Goal: Task Accomplishment & Management: Manage account settings

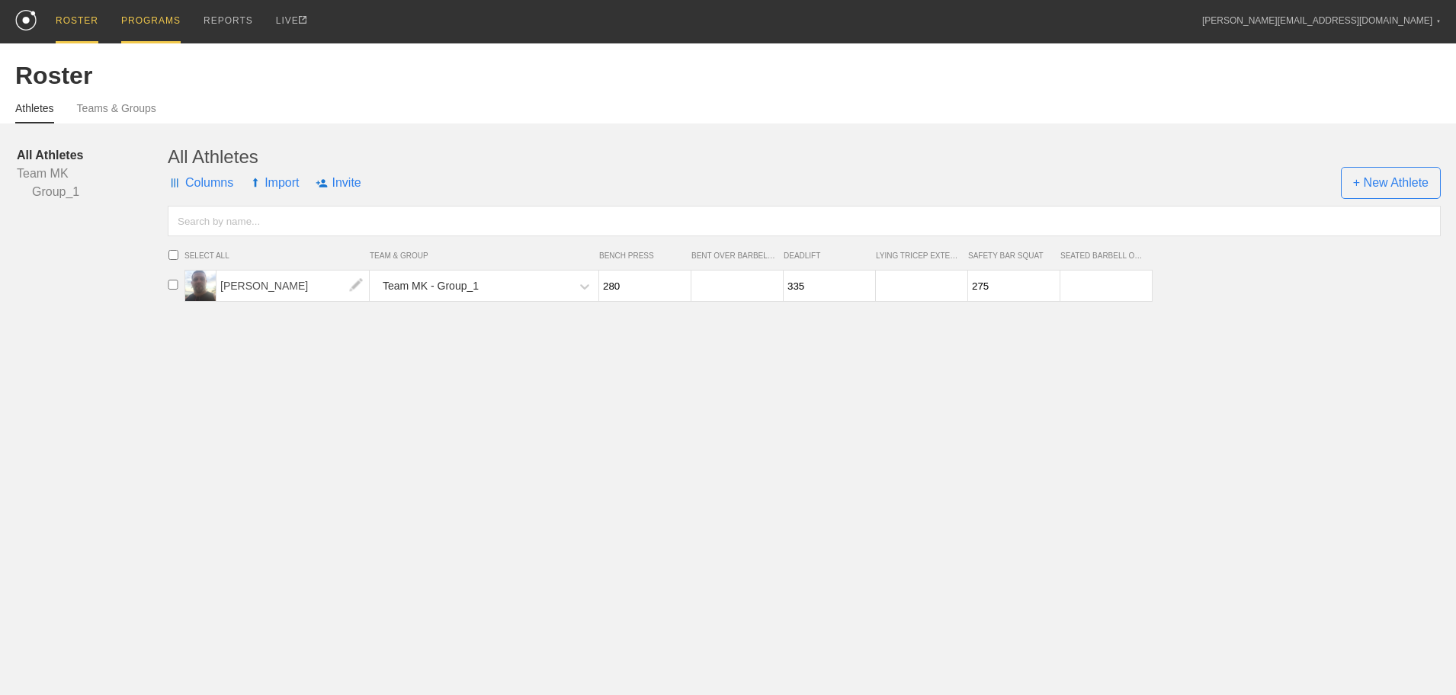
click at [160, 25] on div "PROGRAMS" at bounding box center [150, 21] width 59 height 43
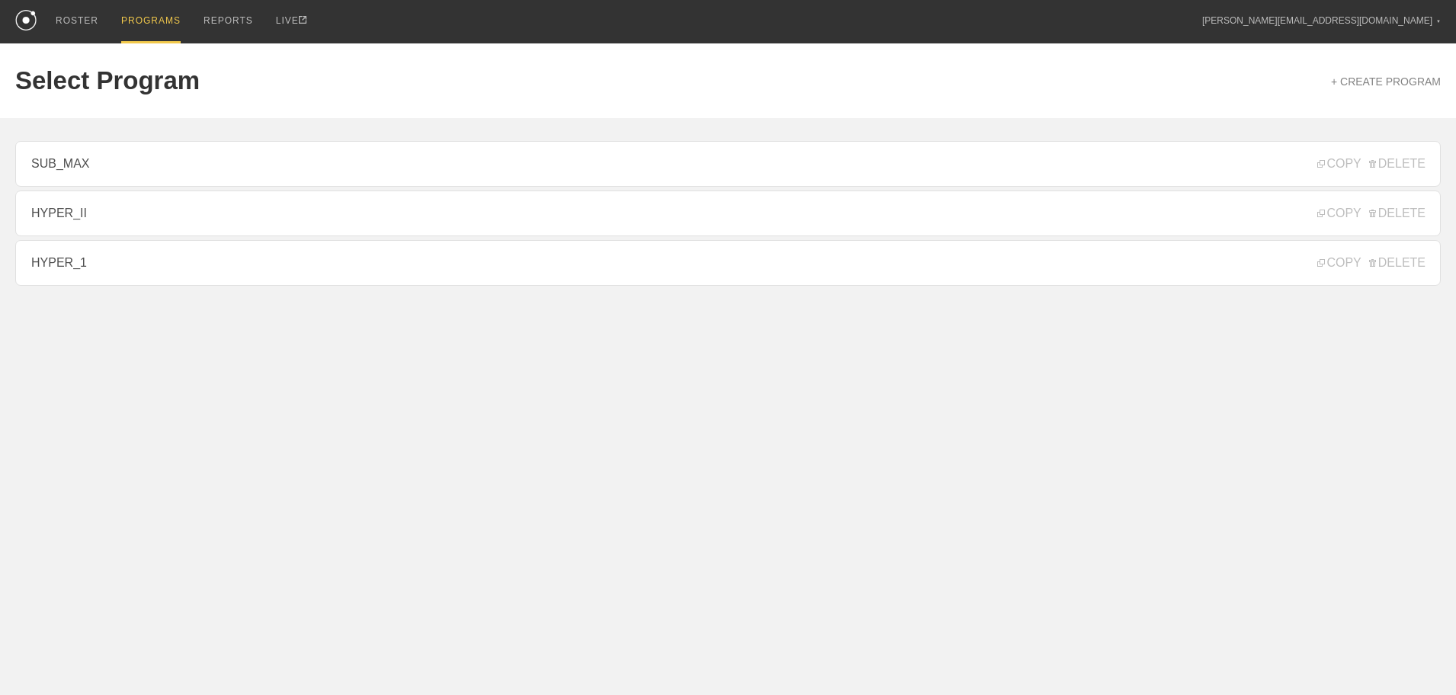
click at [88, 213] on link "HYPER_II" at bounding box center [727, 214] width 1425 height 46
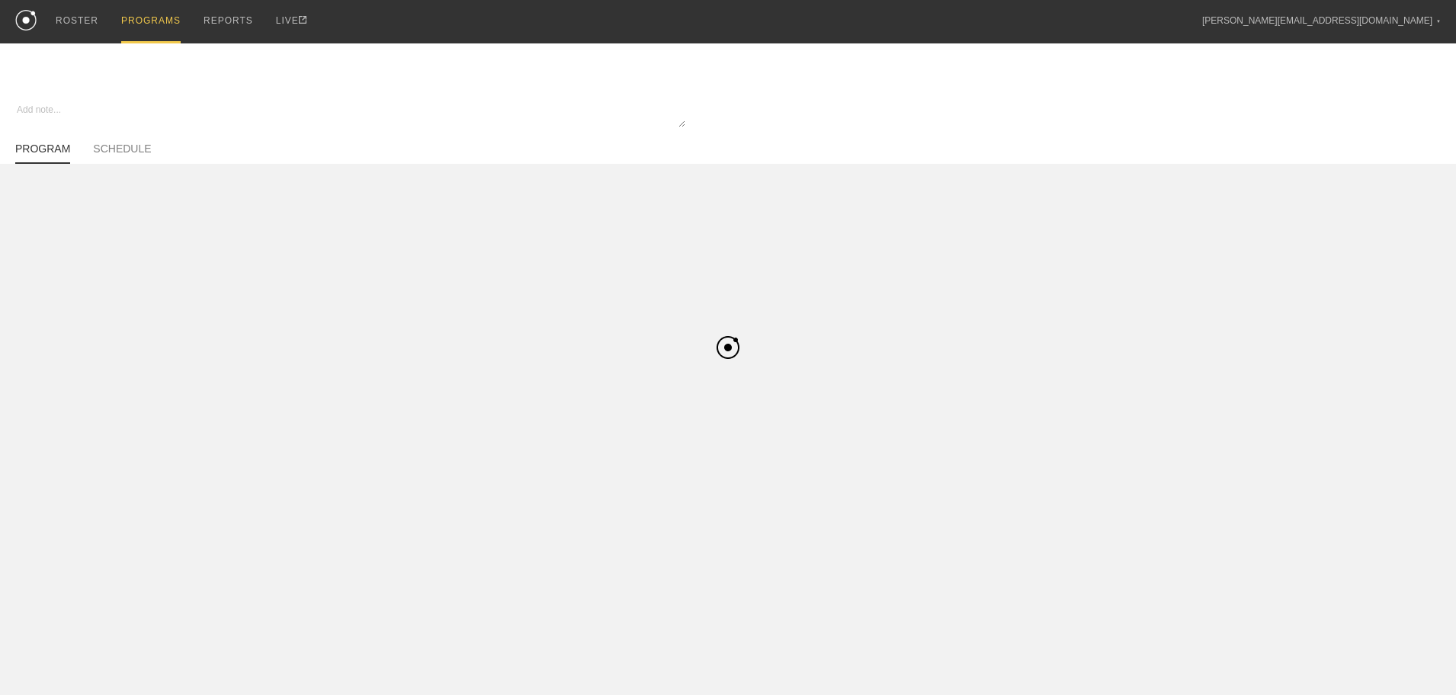
type textarea "x"
type input "HYPER_II"
type textarea "Hypertrophy II - 4 Week Progression (1-0-0, 2-0-0)"
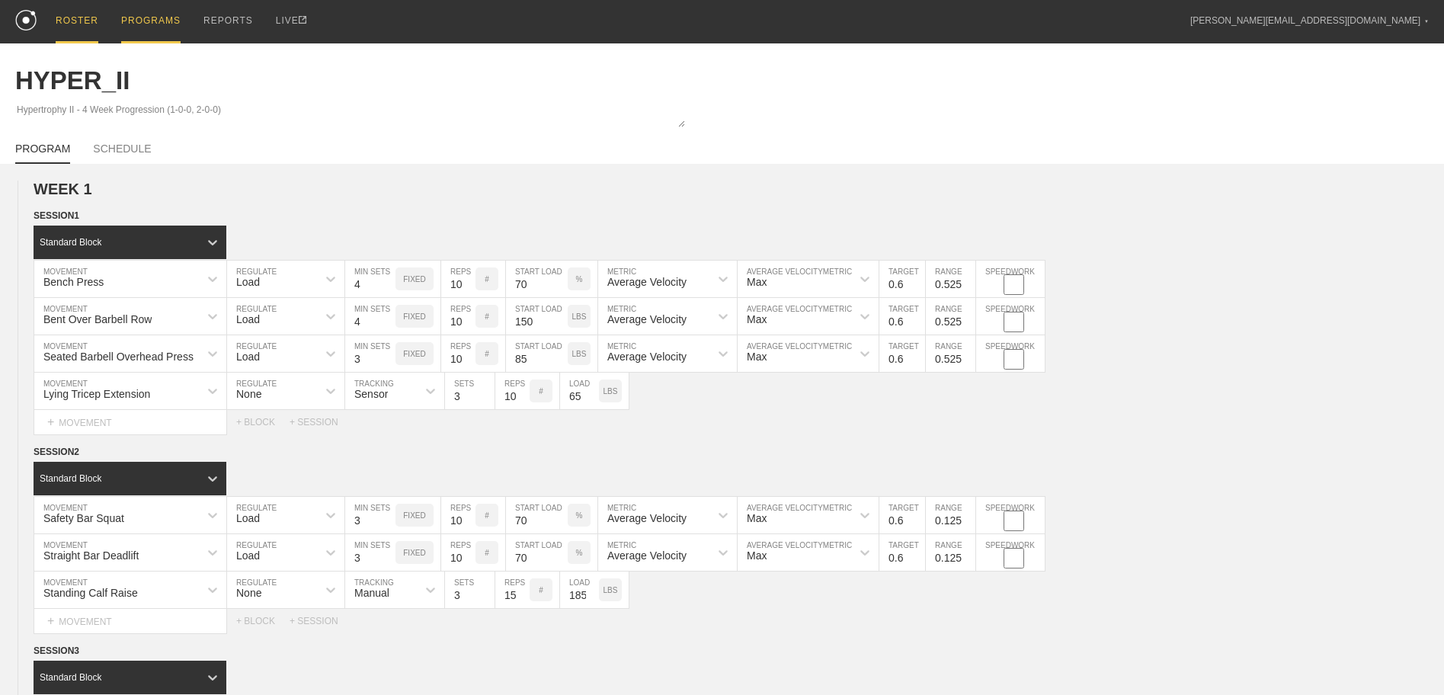
click at [69, 23] on div "ROSTER" at bounding box center [77, 21] width 43 height 43
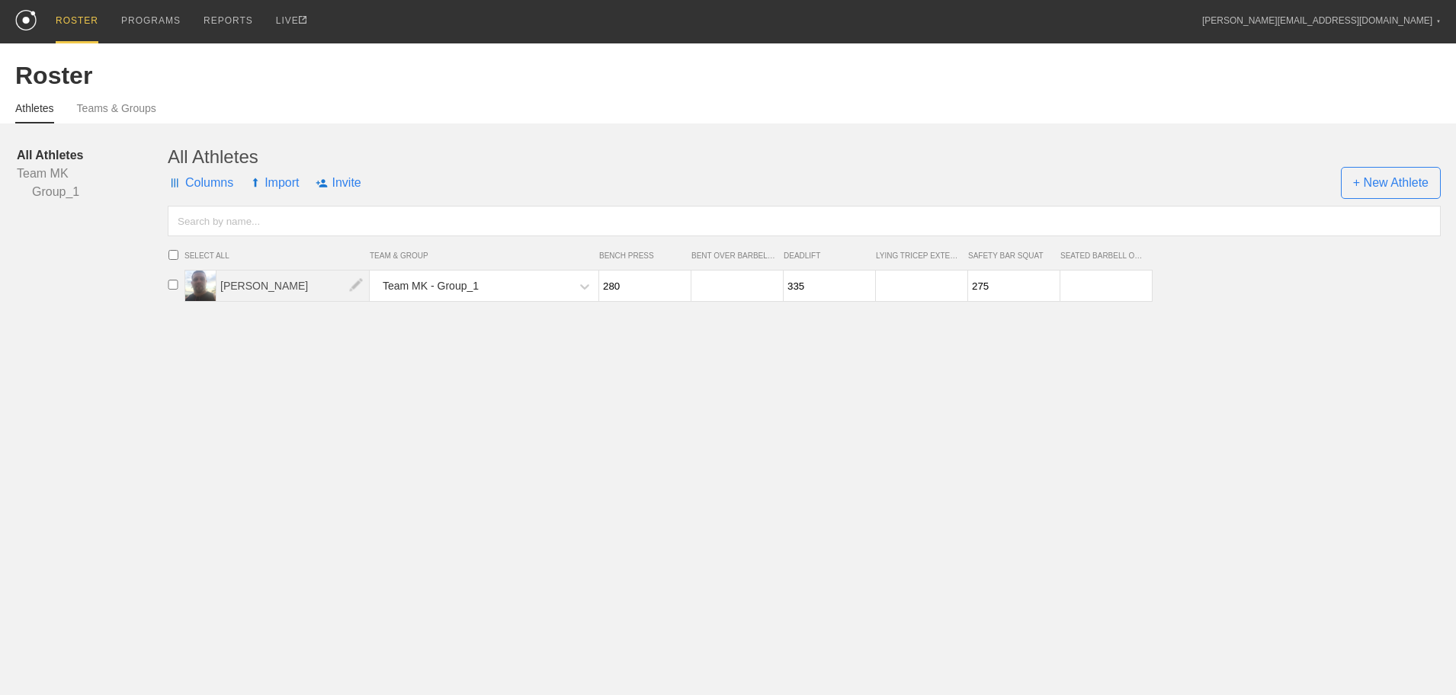
click at [239, 287] on span "[PERSON_NAME]" at bounding box center [292, 286] width 153 height 30
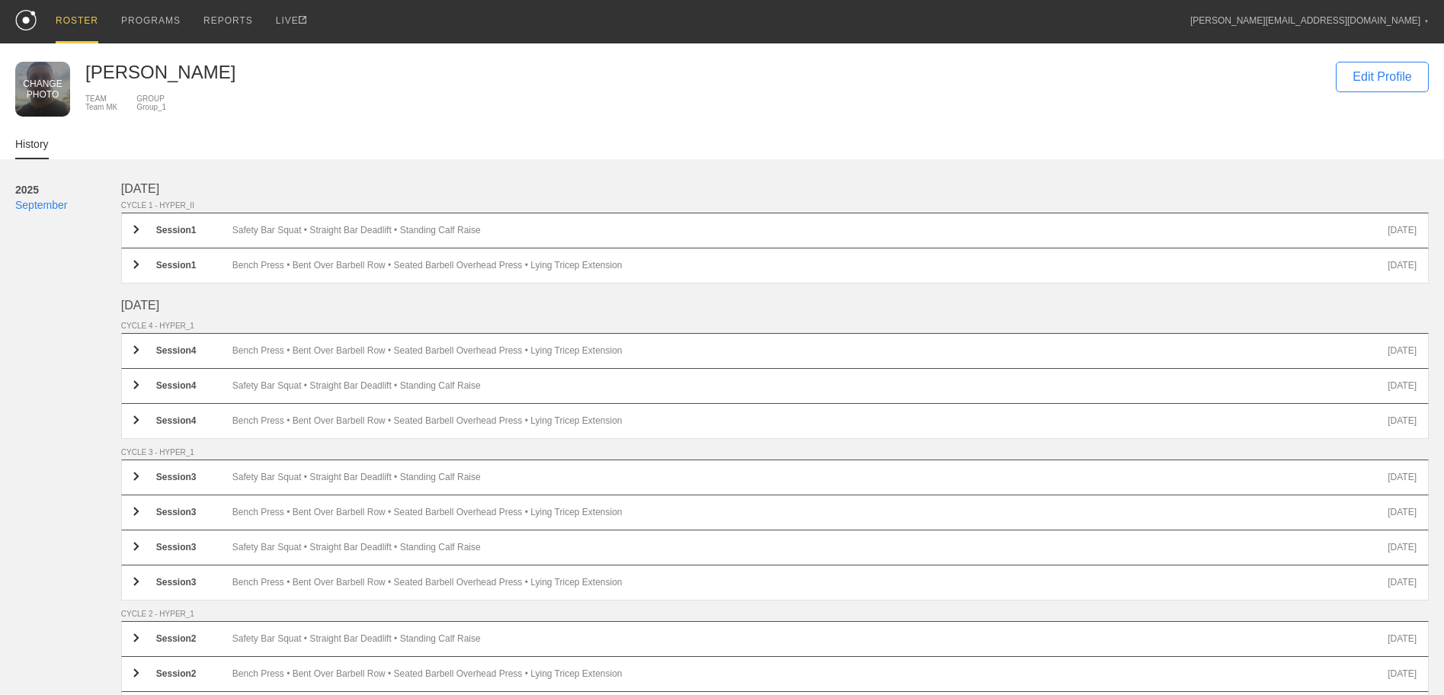
click at [58, 88] on div "CHANGE PHOTO" at bounding box center [42, 89] width 39 height 21
click at [1385, 49] on link "Settings" at bounding box center [1309, 51] width 237 height 34
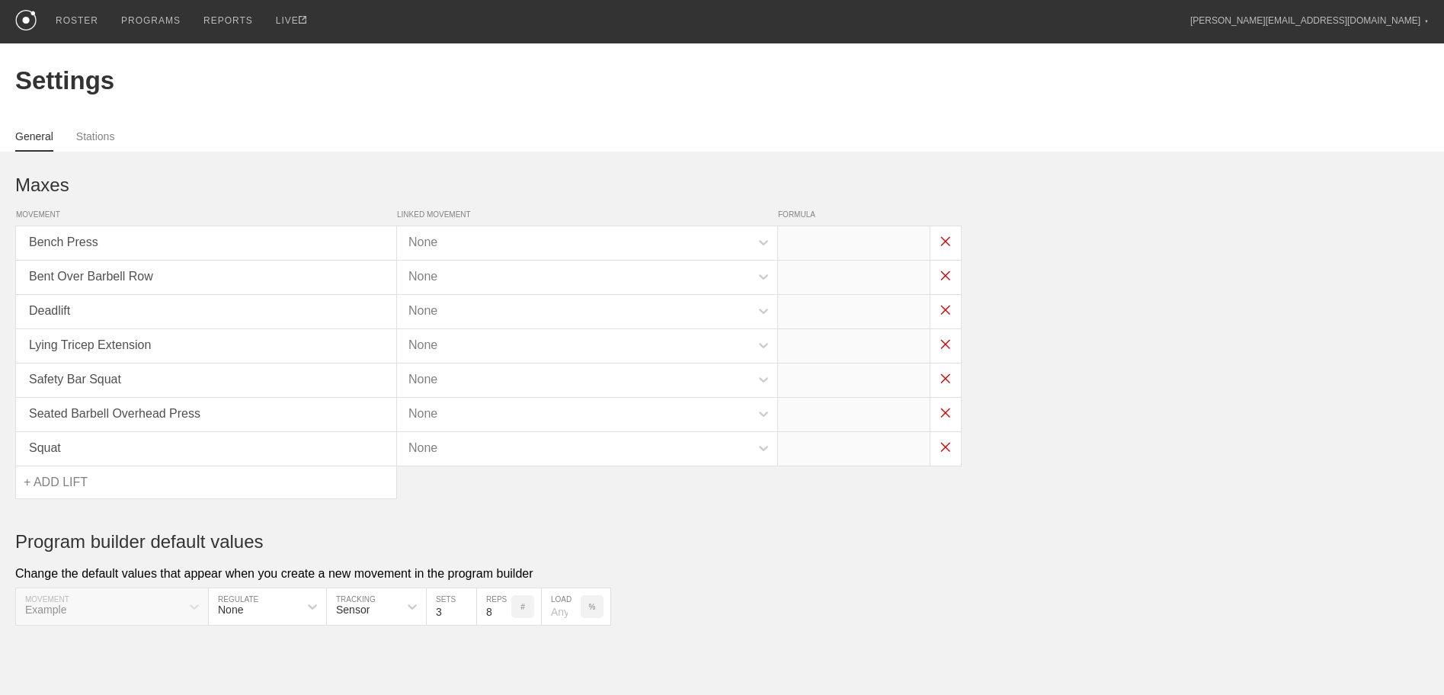
click at [1330, 157] on div "Maxes MOVEMENT LINKED MOVEMENT FORMULA Bench Press None Bent Over Barbell Row N…" at bounding box center [722, 389] width 1414 height 474
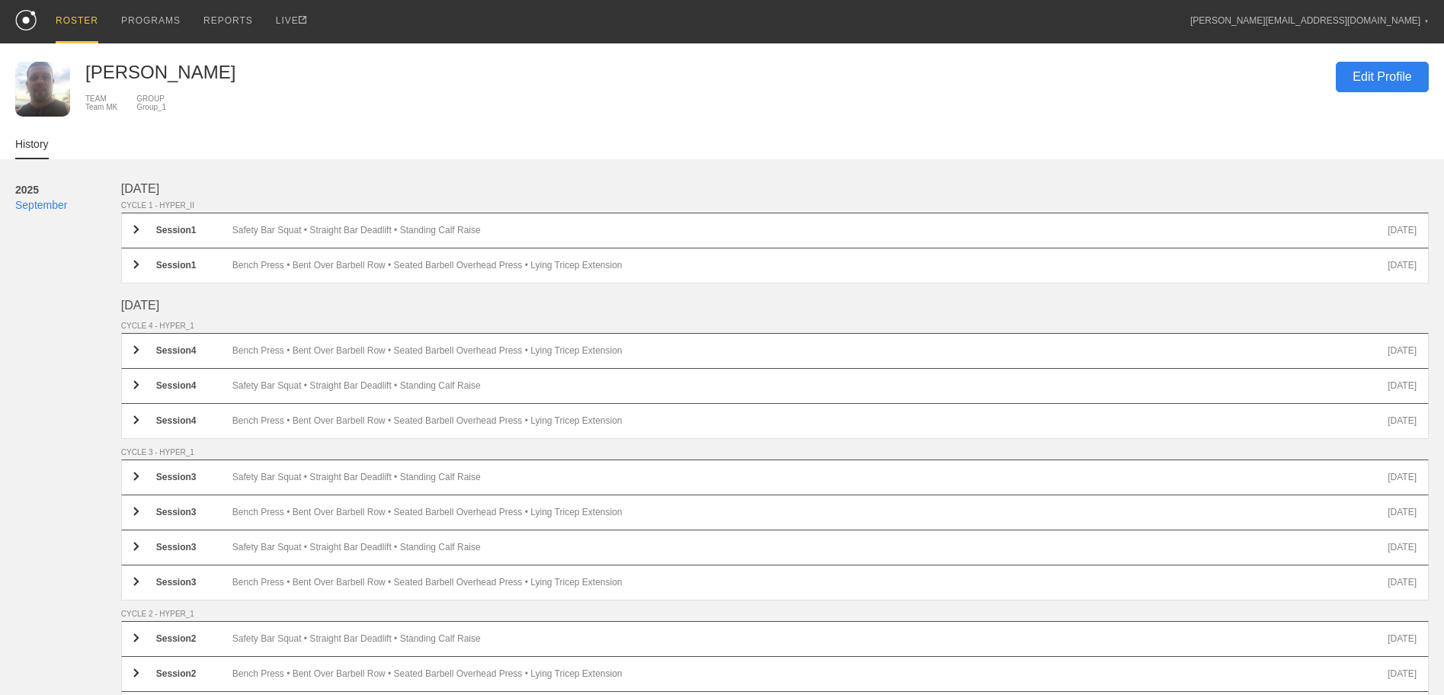
click at [1385, 80] on div "Edit Profile" at bounding box center [1382, 77] width 93 height 30
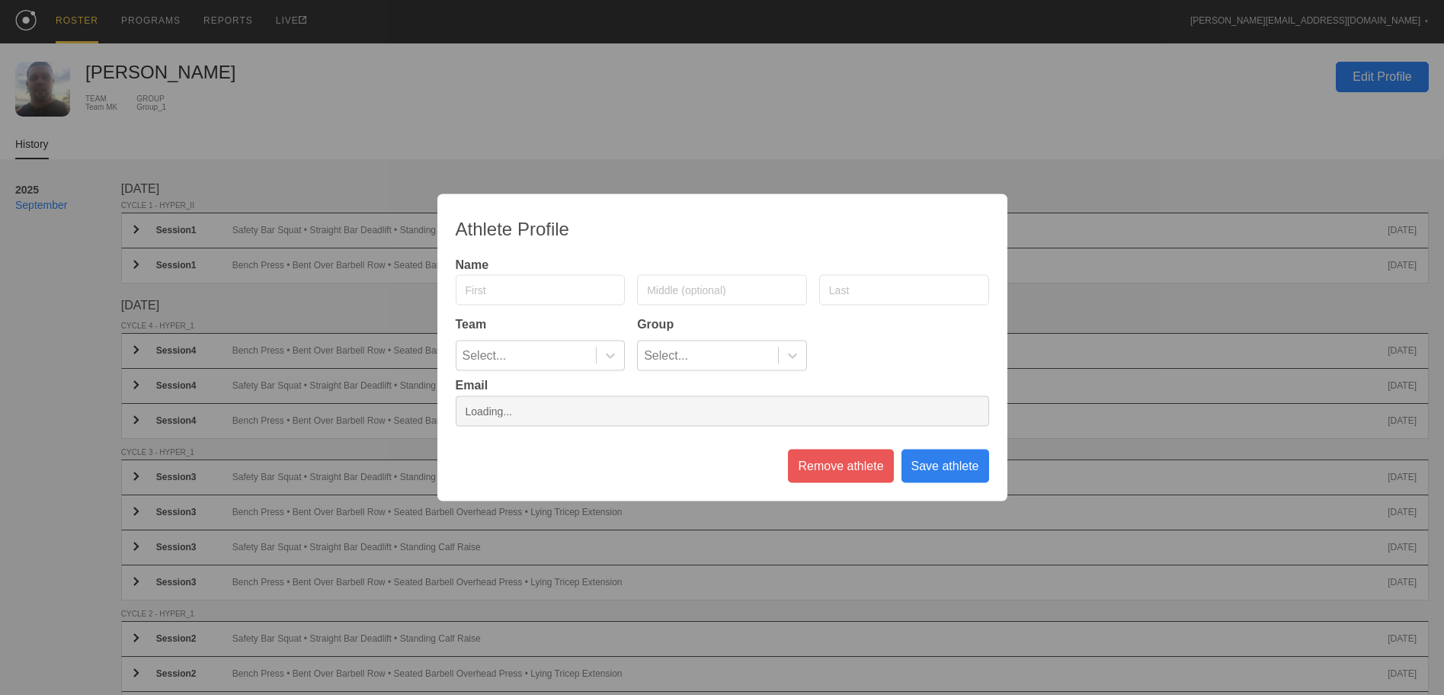
type input "[PERSON_NAME]"
type input "[PERSON_NAME][EMAIL_ADDRESS][DOMAIN_NAME]"
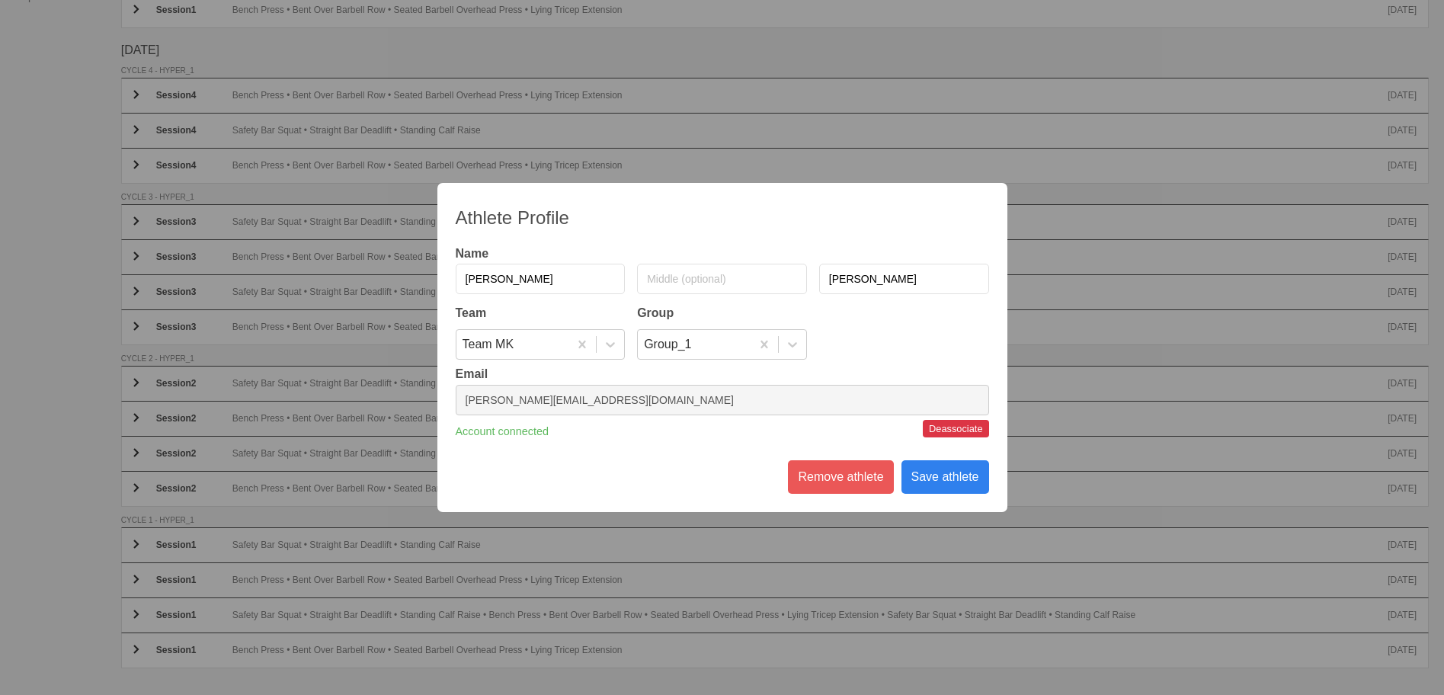
scroll to position [229, 0]
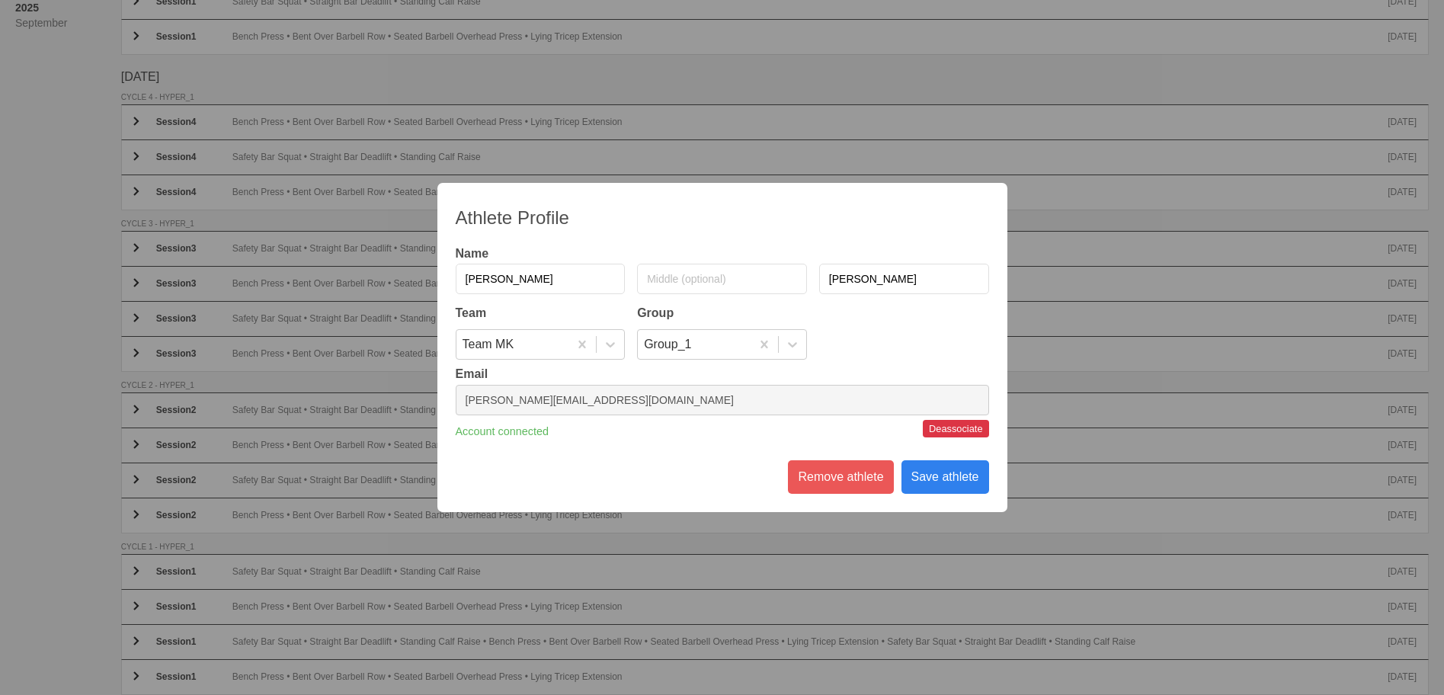
click at [941, 486] on div "Save athlete" at bounding box center [946, 477] width 88 height 34
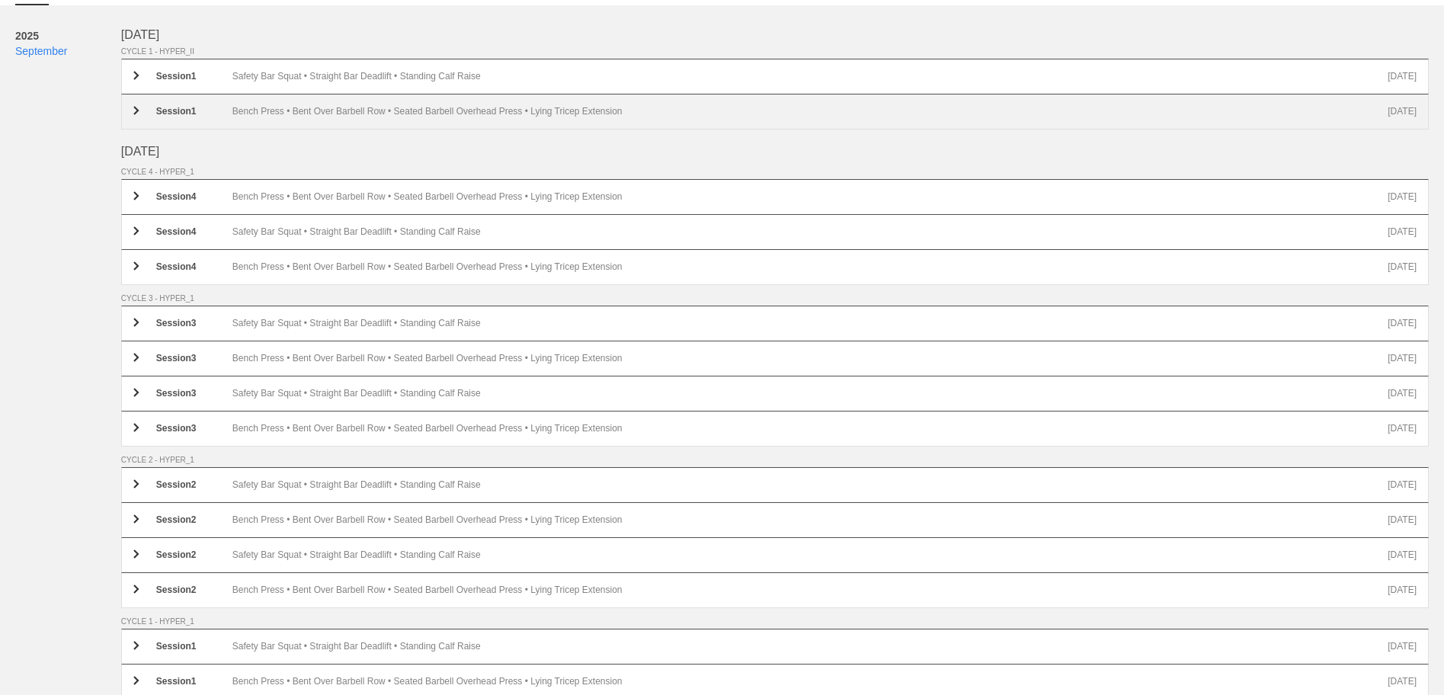
scroll to position [0, 0]
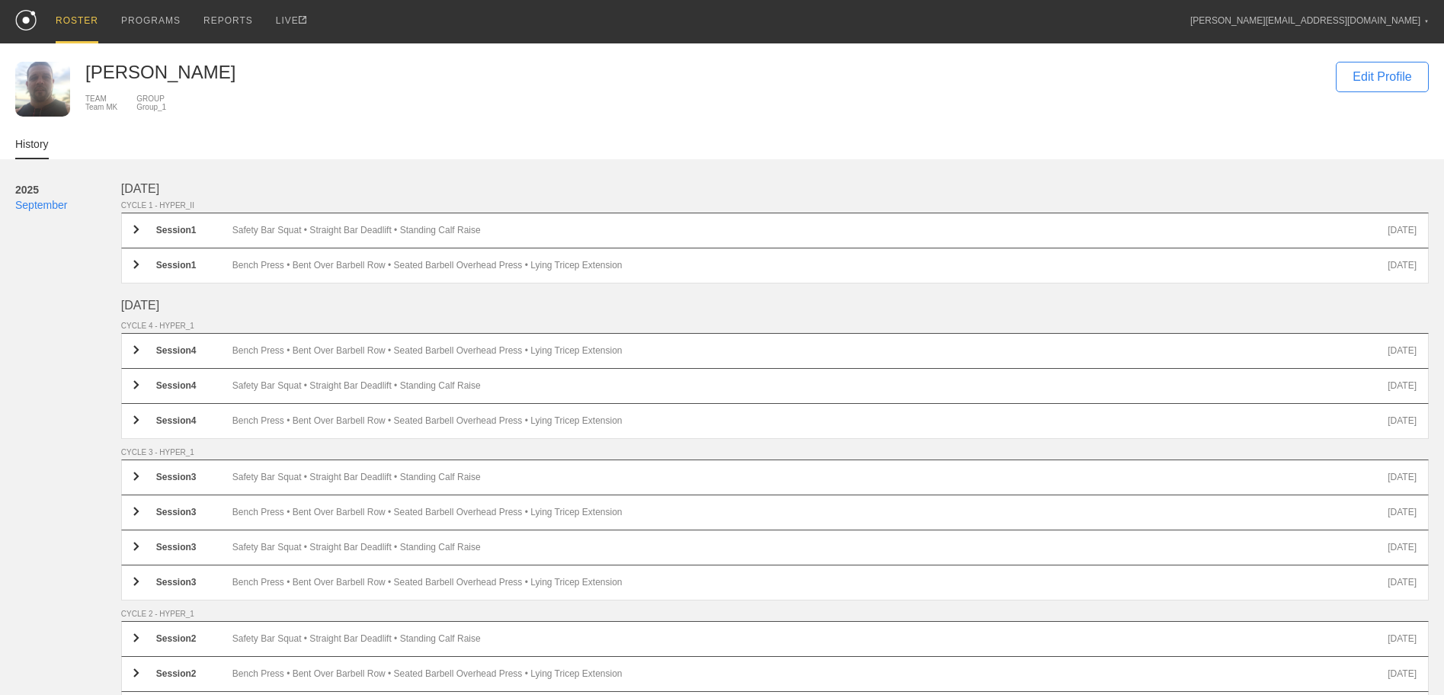
click at [21, 25] on img at bounding box center [25, 20] width 21 height 21
click at [68, 22] on div "ROSTER" at bounding box center [77, 21] width 43 height 43
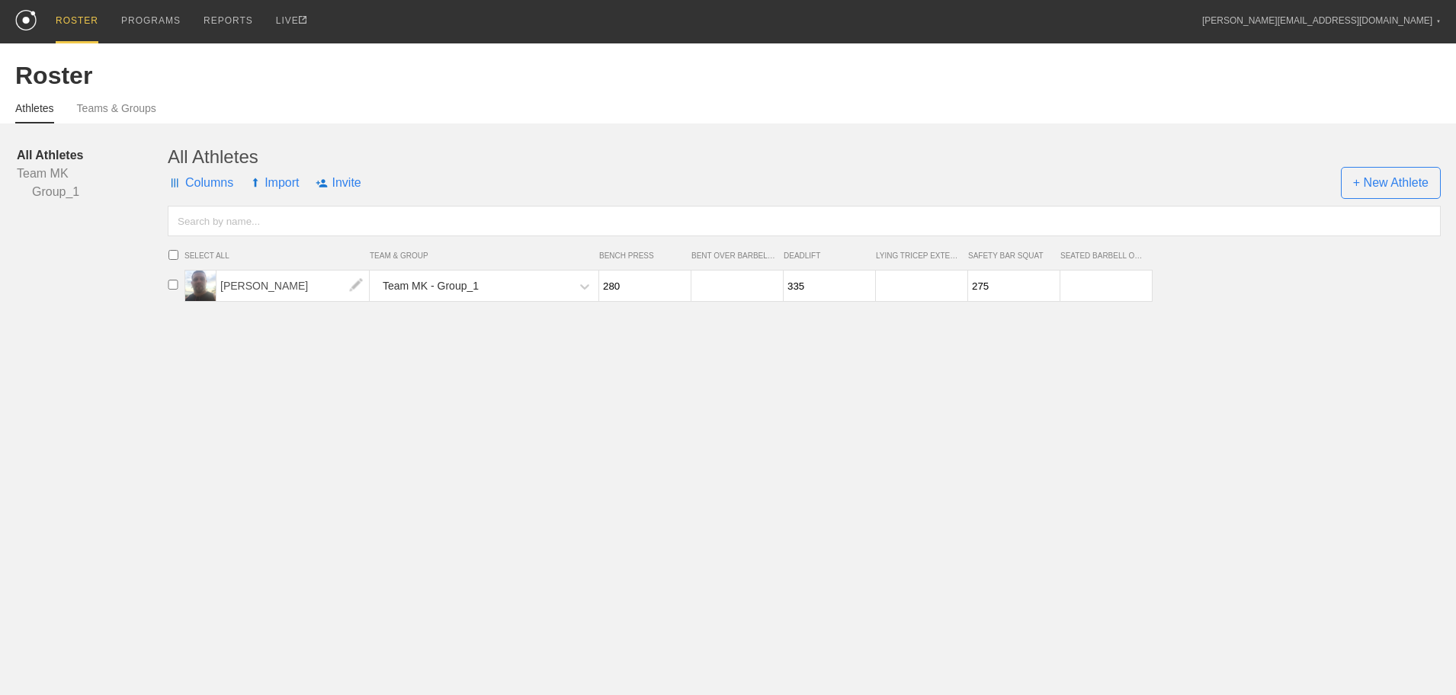
click at [623, 287] on input "280" at bounding box center [643, 286] width 88 height 30
type input "250"
click at [918, 312] on html "ROSTER PROGRAMS REPORTS LIVE [EMAIL_ADDRESS][DOMAIN_NAME] ▼ Settings Logout Ros…" at bounding box center [728, 156] width 1456 height 312
click at [37, 76] on div "Roster" at bounding box center [727, 76] width 1425 height 28
click at [37, 109] on link "Athletes" at bounding box center [34, 112] width 39 height 21
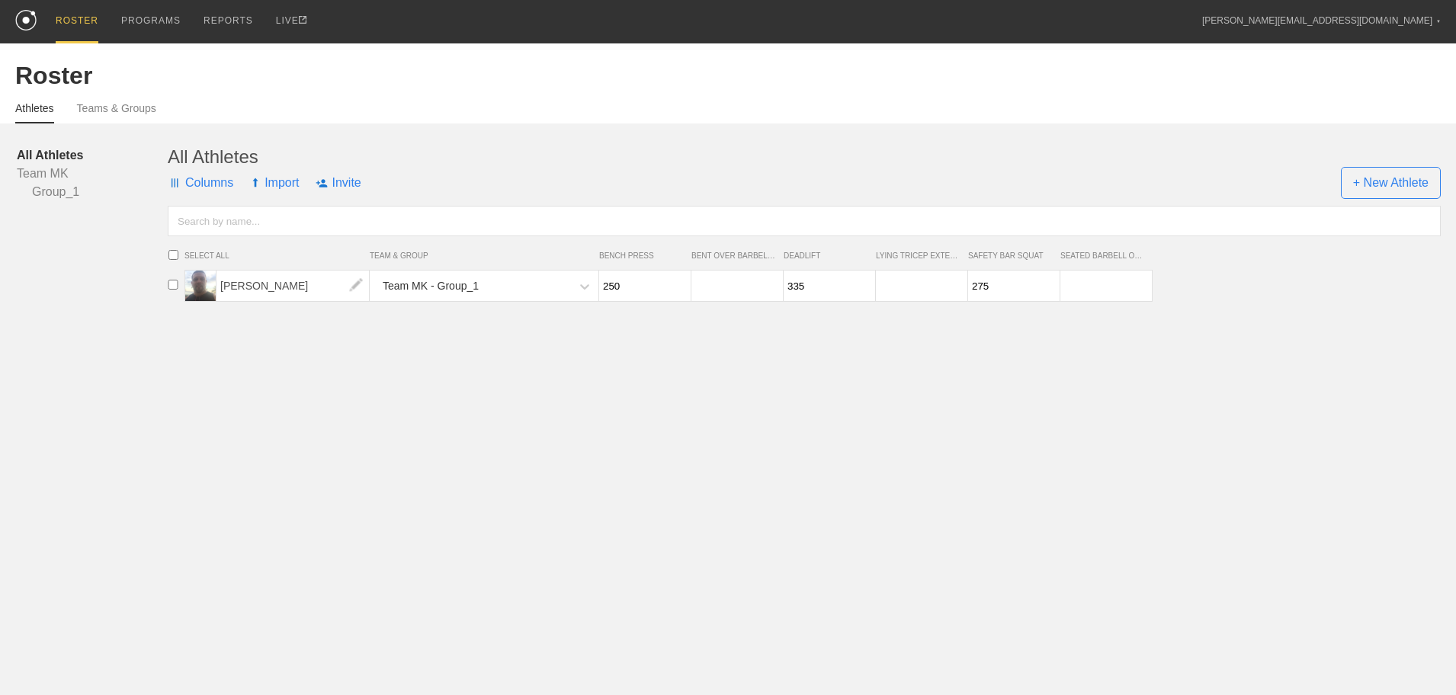
click at [447, 291] on div "Team MK - Group_1" at bounding box center [431, 286] width 96 height 28
click at [501, 312] on html "ROSTER PROGRAMS REPORTS LIVE [EMAIL_ADDRESS][DOMAIN_NAME] ▼ Settings Logout Ros…" at bounding box center [728, 156] width 1456 height 312
click at [229, 284] on span "[PERSON_NAME]" at bounding box center [292, 286] width 153 height 30
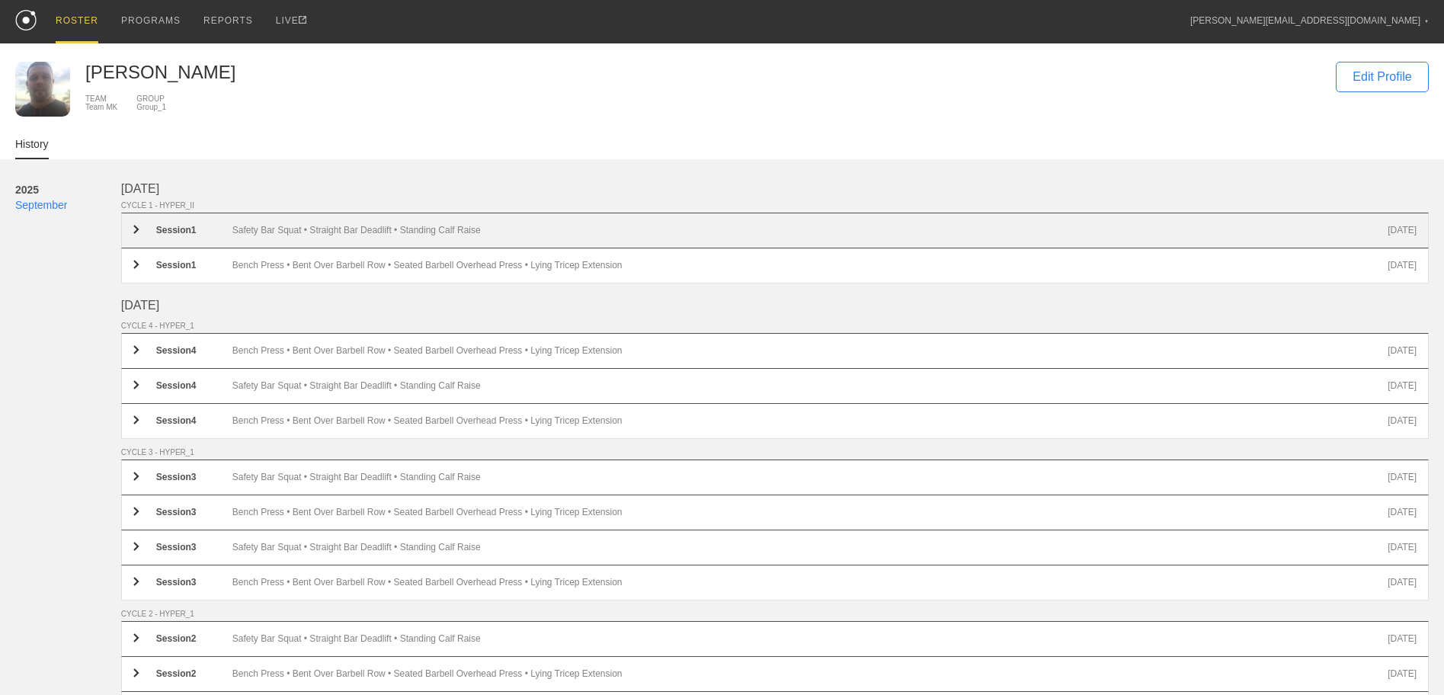
click at [404, 248] on div "Session 1 Safety Bar Squat • Straight Bar Deadlift • Standing Calf Raise [DATE]" at bounding box center [775, 231] width 1308 height 36
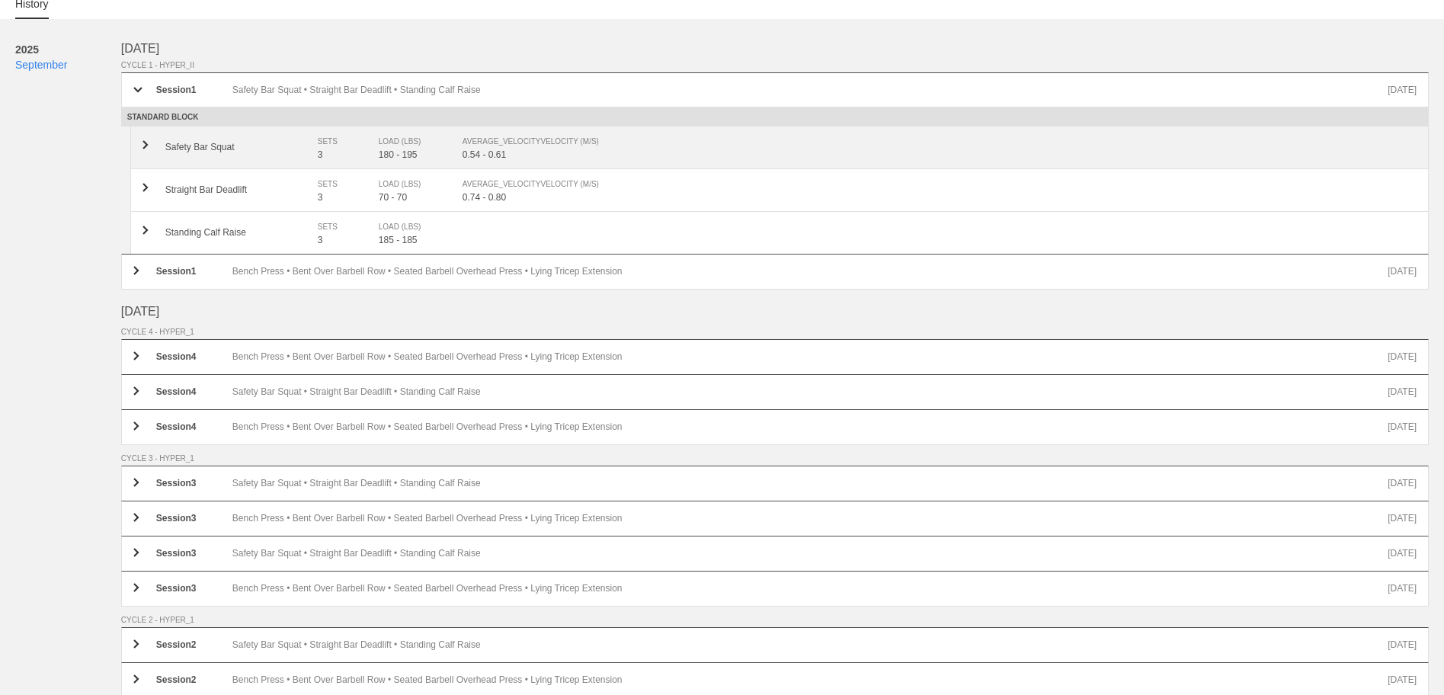
scroll to position [152, 0]
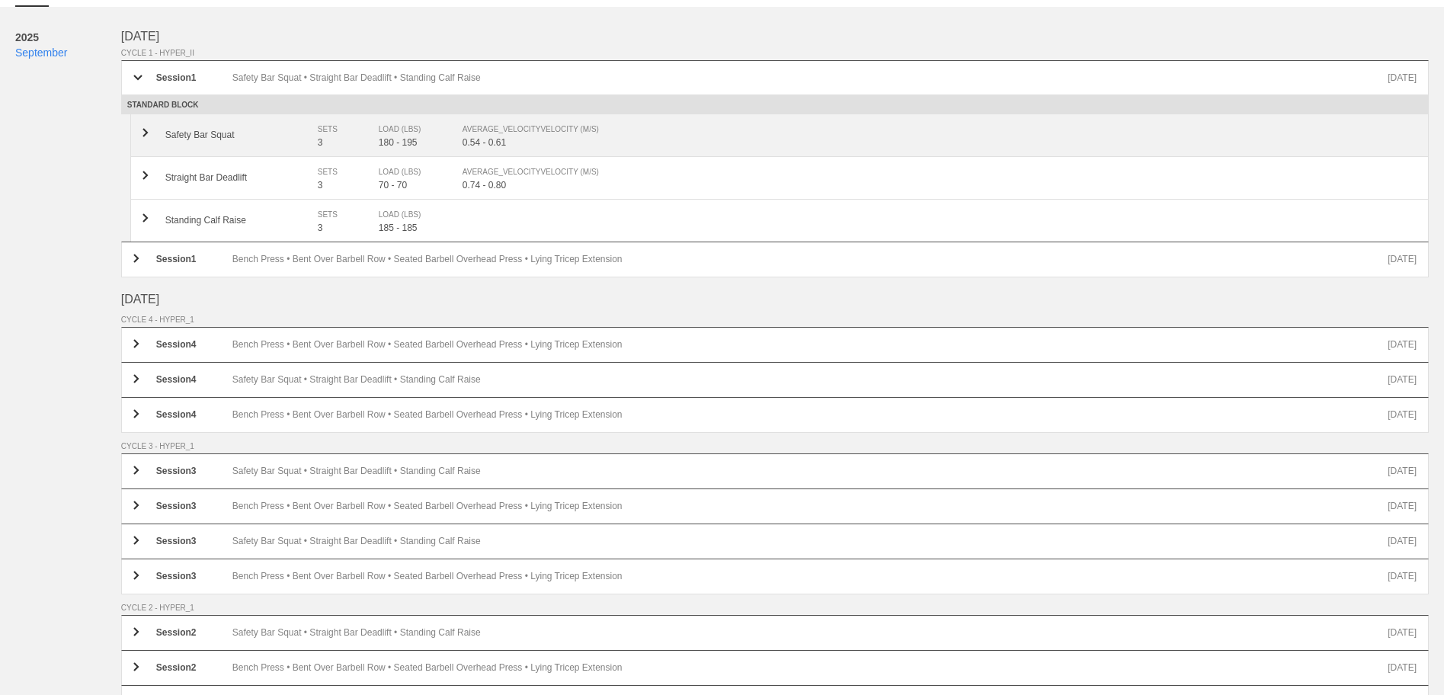
click at [329, 156] on div "Safety Bar Squat SETS 3 LOAD (LBS) 180 - 195 AVERAGE_VELOCITY VELOCITY (M/S) 0.…" at bounding box center [779, 135] width 1299 height 43
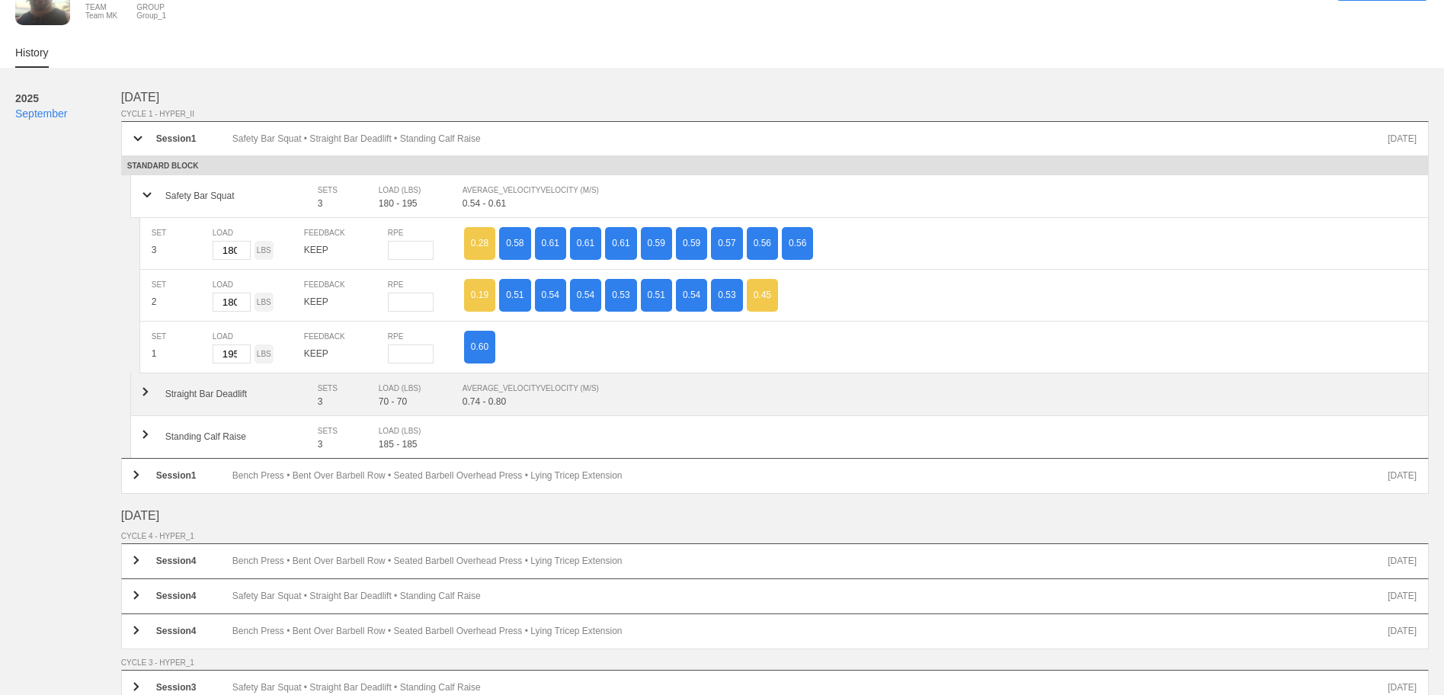
scroll to position [76, 0]
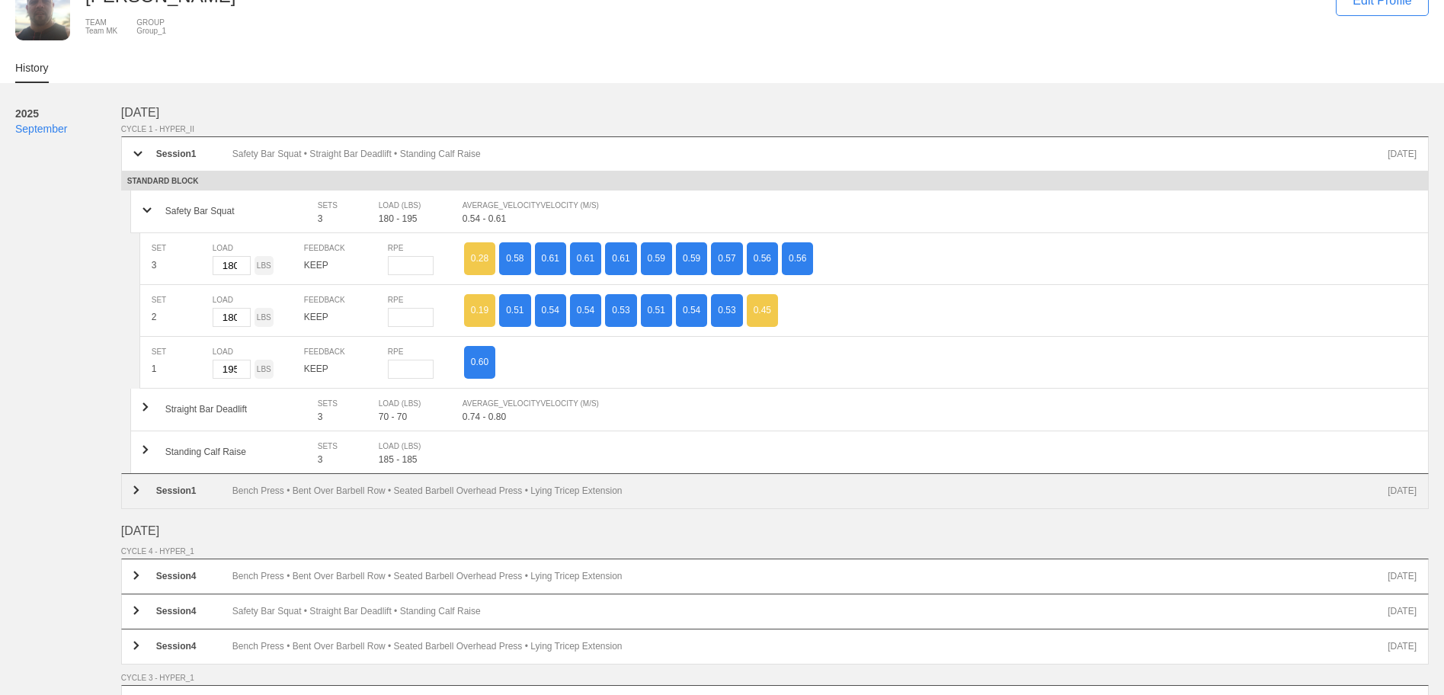
click at [413, 496] on div "Bench Press • Bent Over Barbell Row • Seated Barbell Overhead Press • Lying Tri…" at bounding box center [809, 490] width 1155 height 11
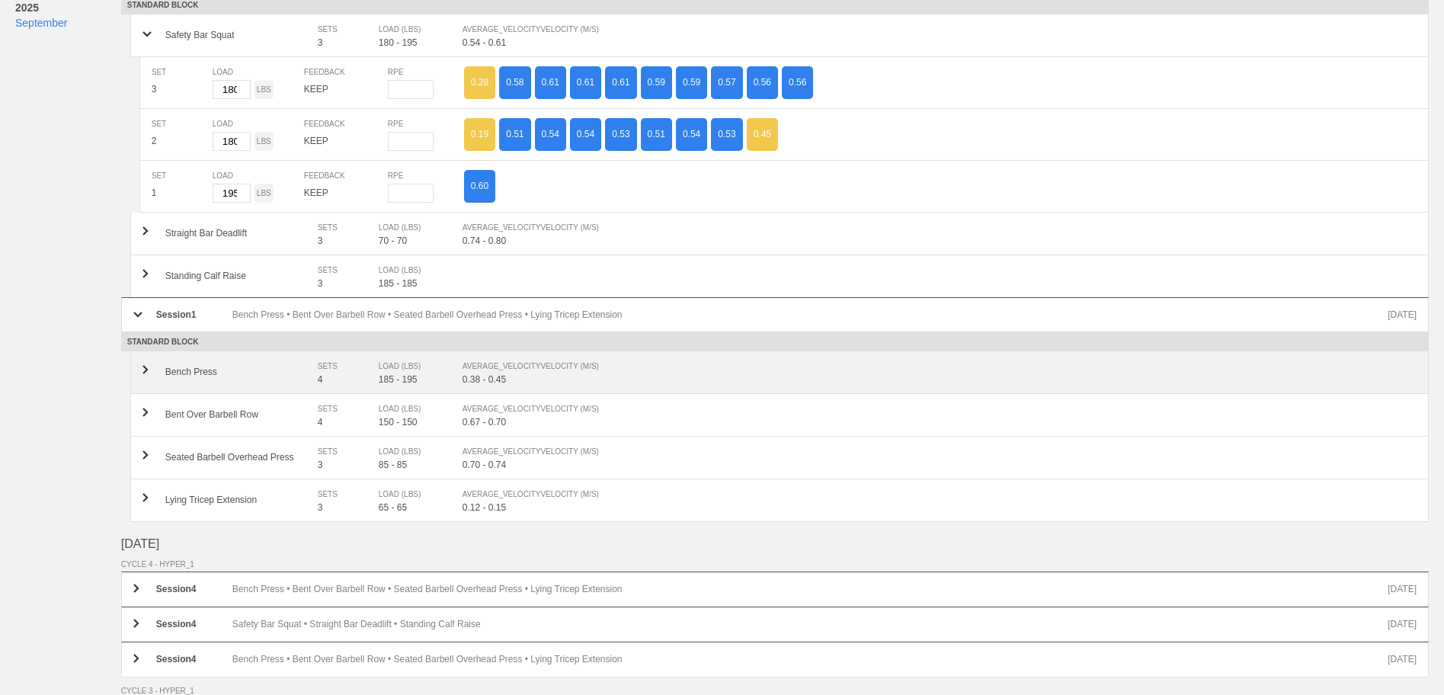
scroll to position [305, 0]
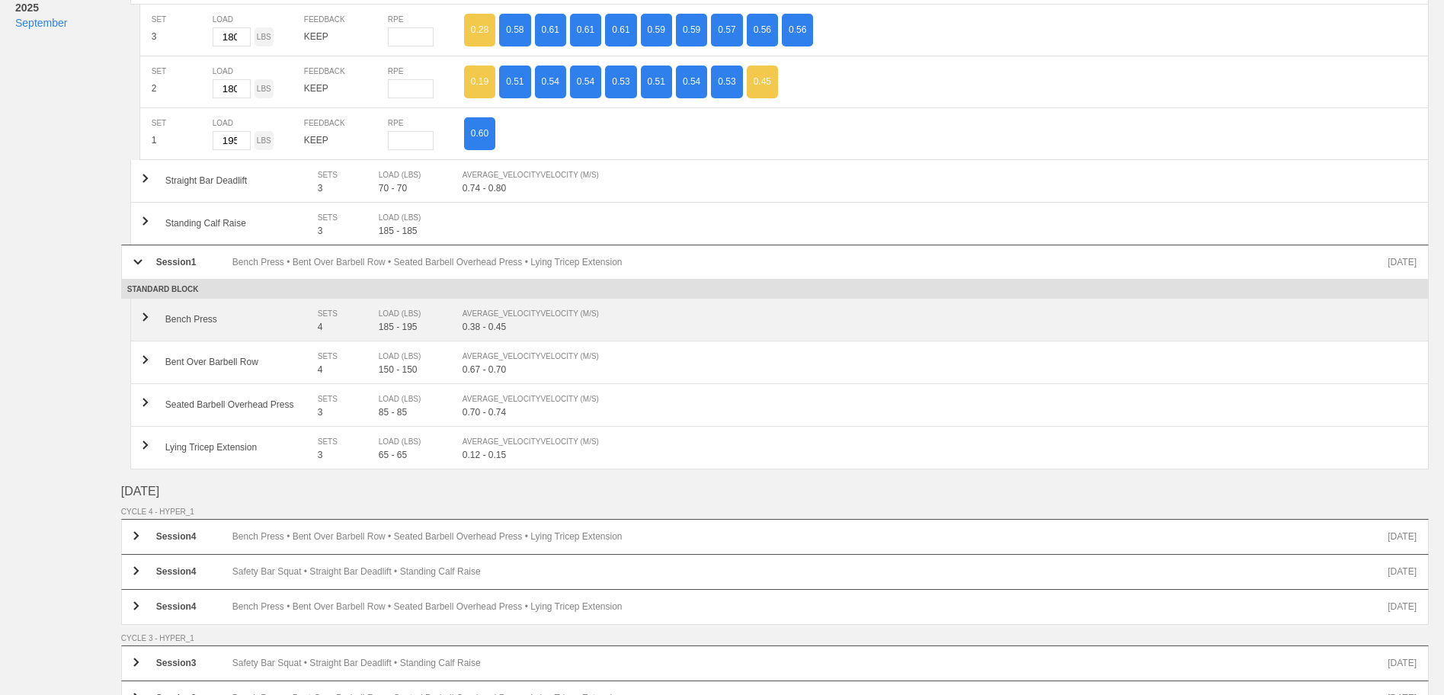
click at [379, 322] on div "LOAD (LBS)" at bounding box center [413, 313] width 69 height 15
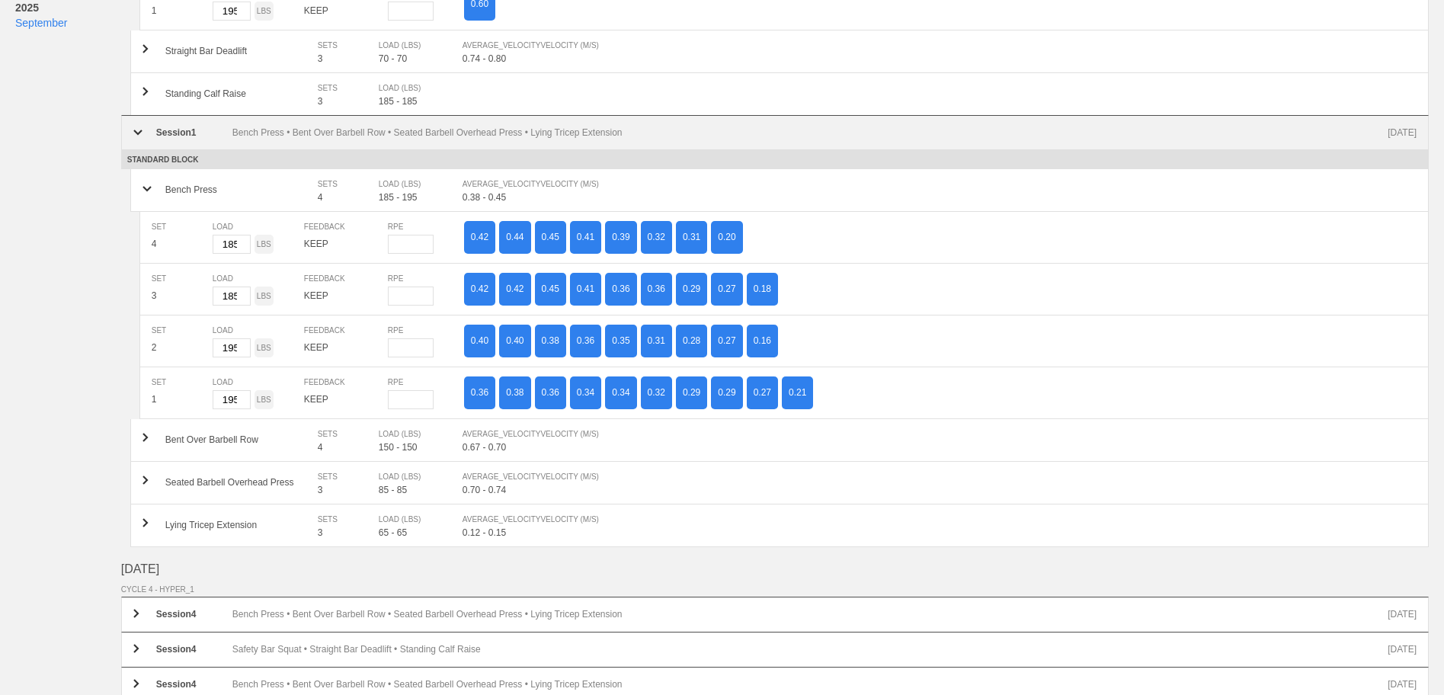
scroll to position [534, 0]
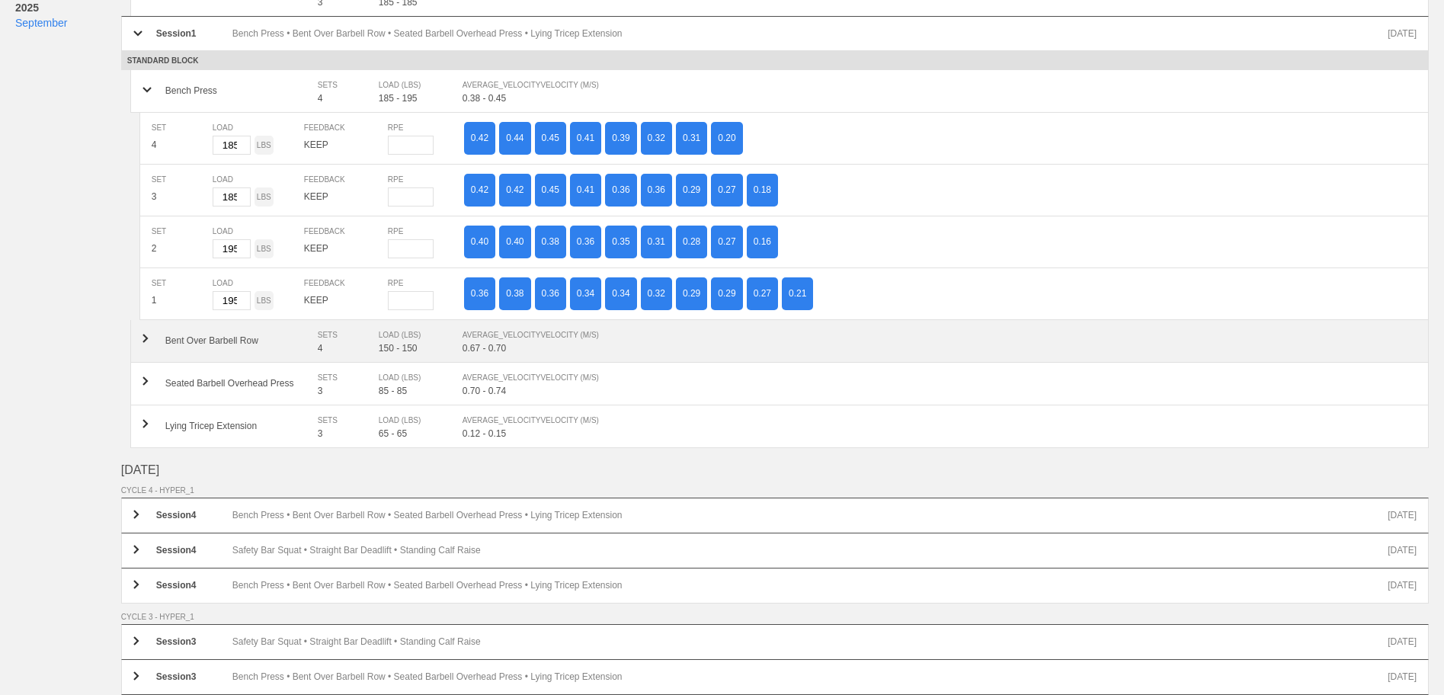
click at [489, 351] on div "0.67 - 0.70" at bounding box center [940, 348] width 954 height 11
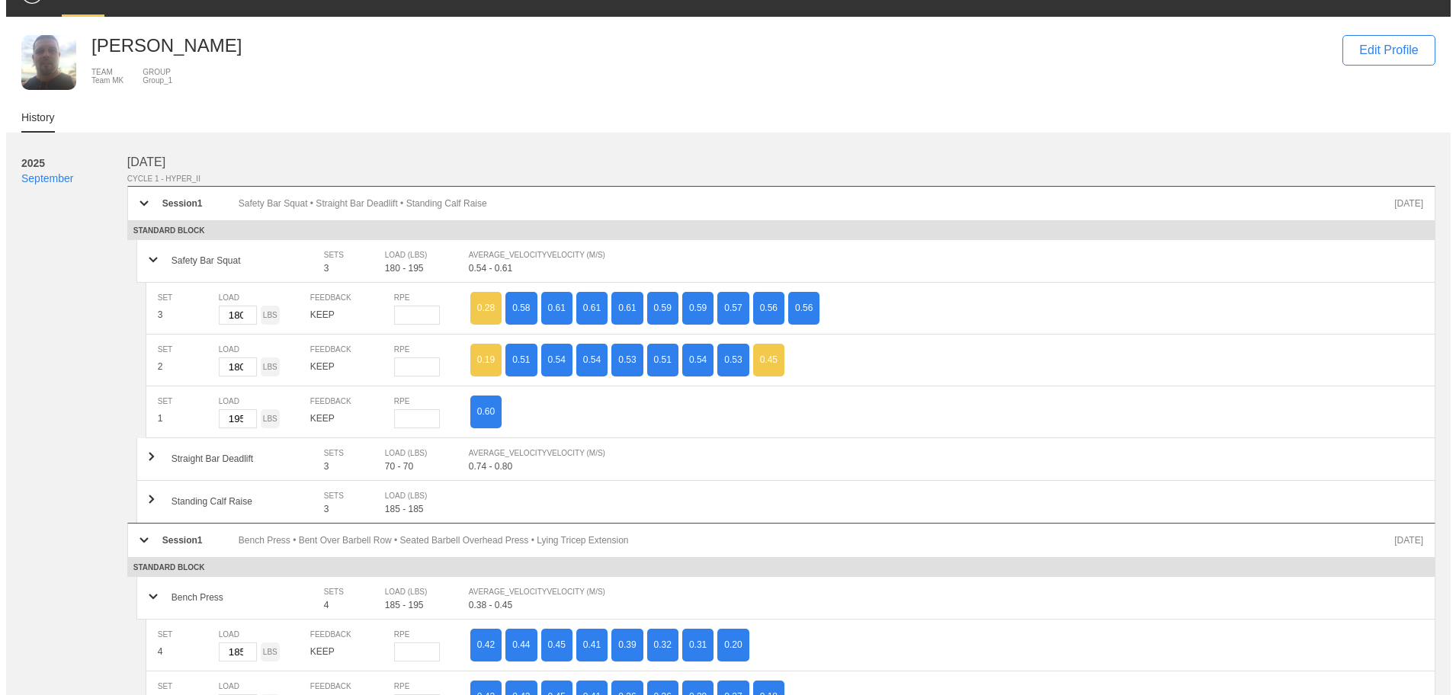
scroll to position [0, 0]
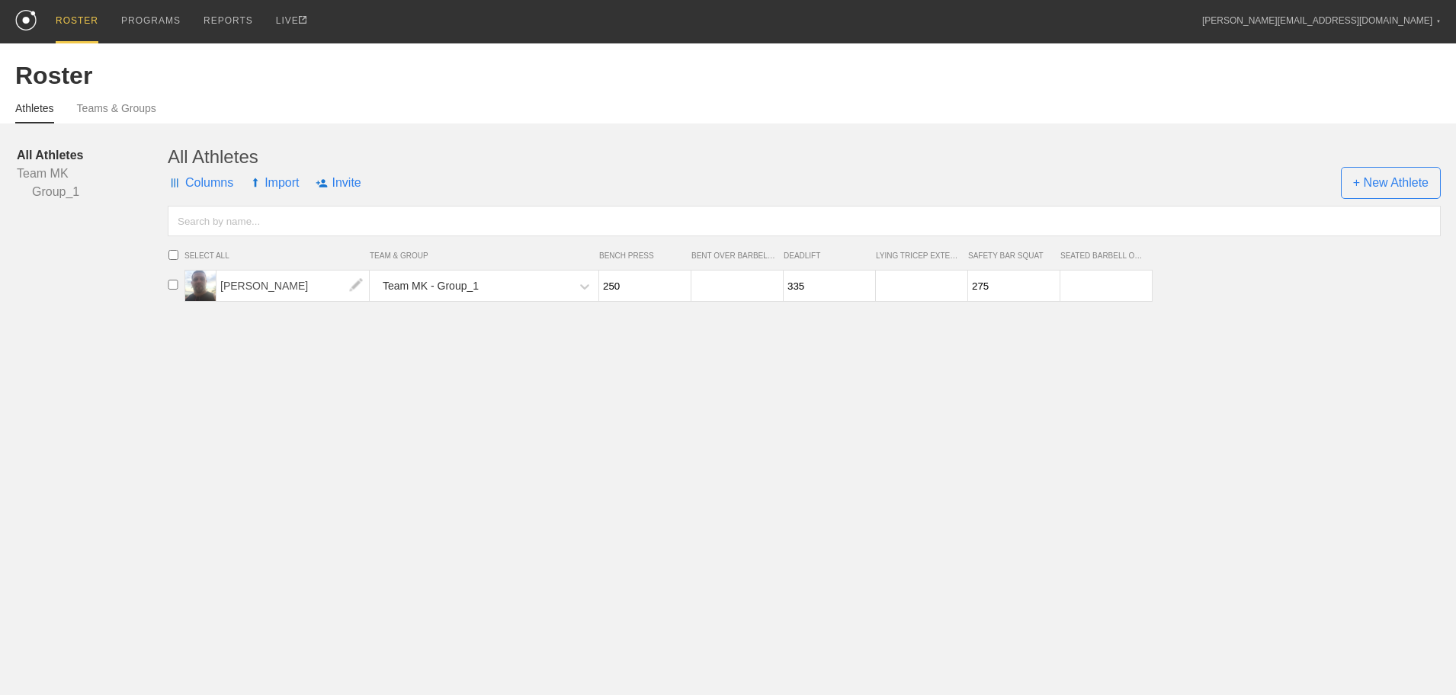
click at [989, 289] on input "275" at bounding box center [1012, 286] width 88 height 30
type input "245"
click at [1015, 312] on html "ROSTER PROGRAMS REPORTS LIVE [EMAIL_ADDRESS][DOMAIN_NAME] ▼ Settings Logout Ros…" at bounding box center [728, 156] width 1456 height 312
